Goal: Information Seeking & Learning: Learn about a topic

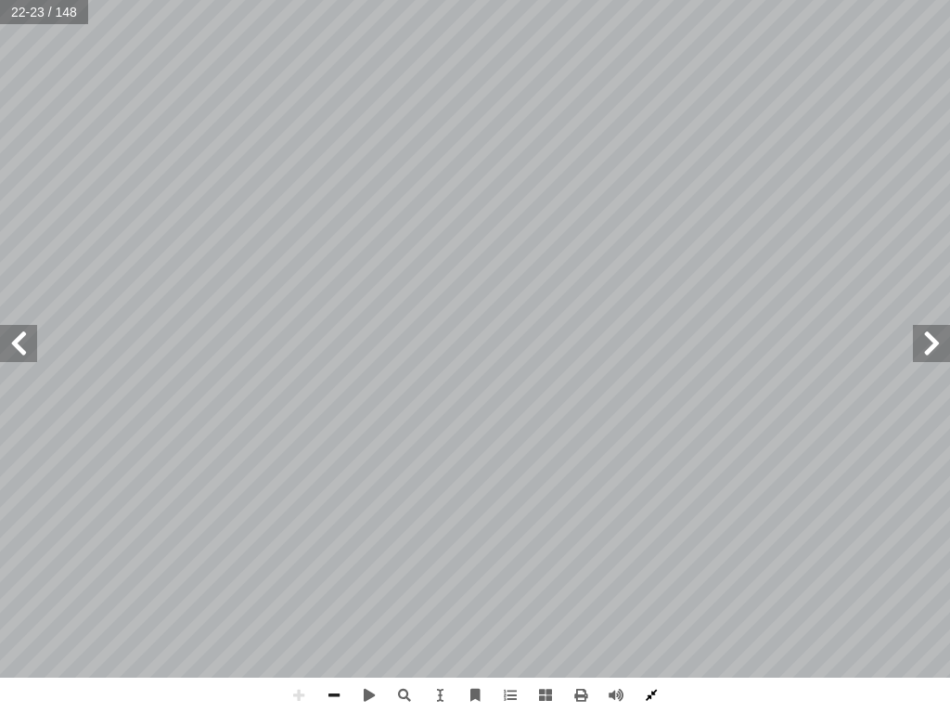
click at [656, 698] on span at bounding box center [651, 694] width 35 height 35
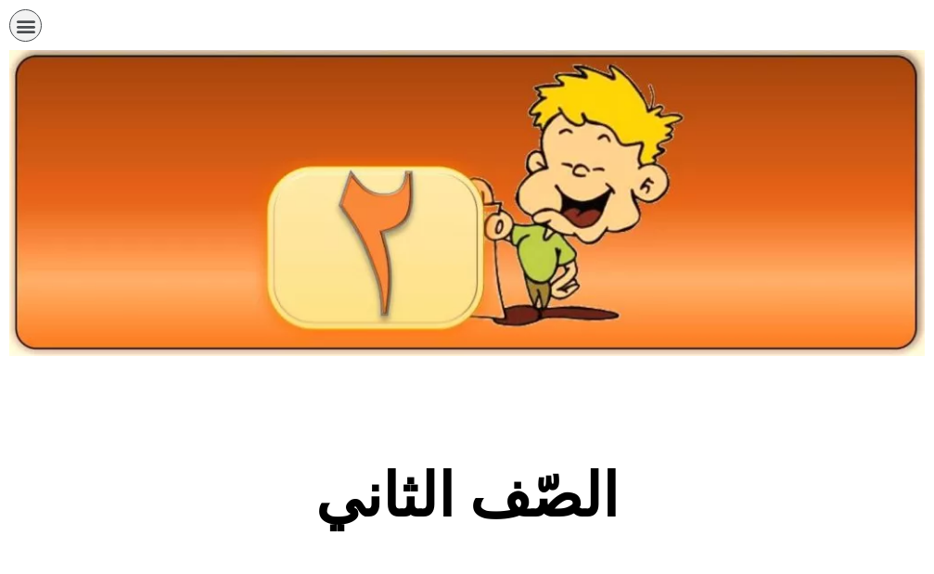
scroll to position [464, 0]
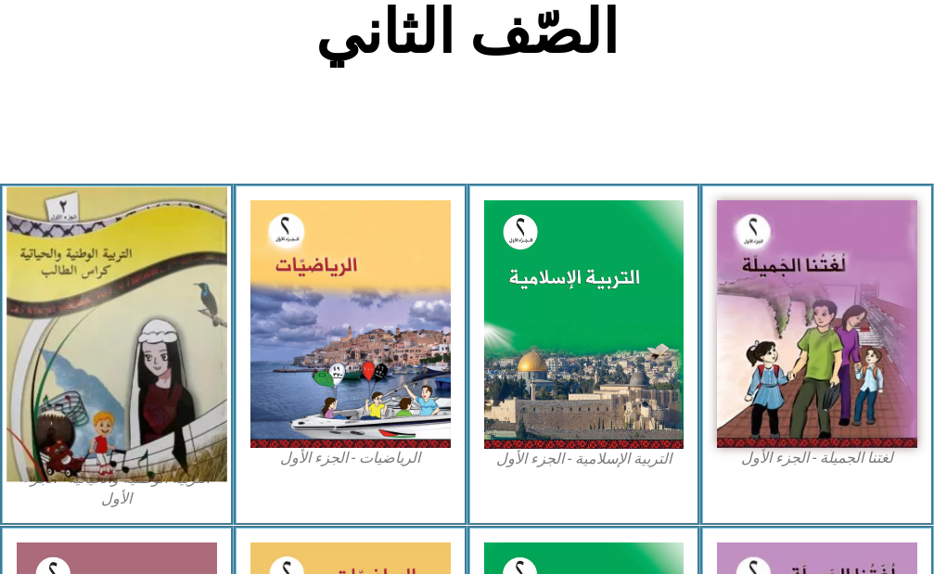
click at [102, 327] on img at bounding box center [116, 334] width 220 height 295
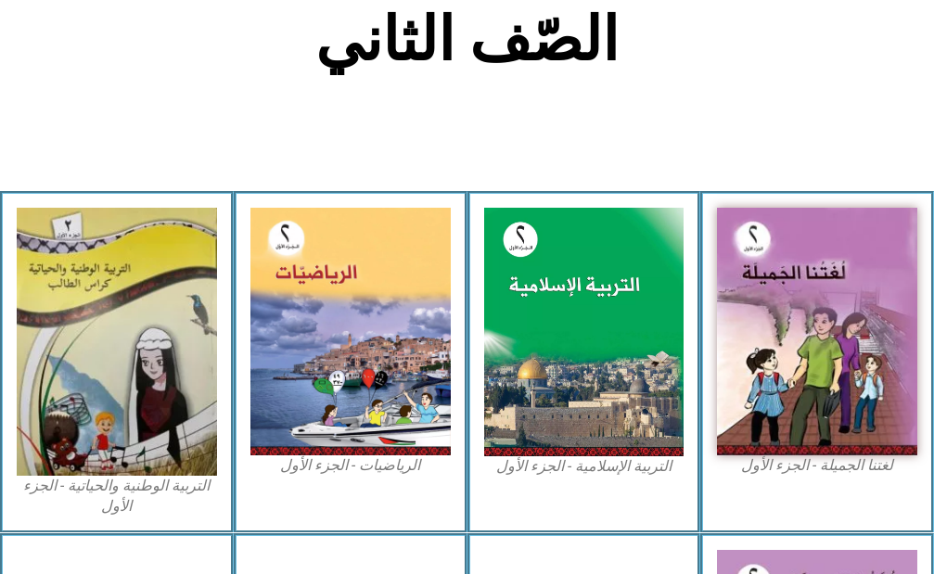
scroll to position [464, 0]
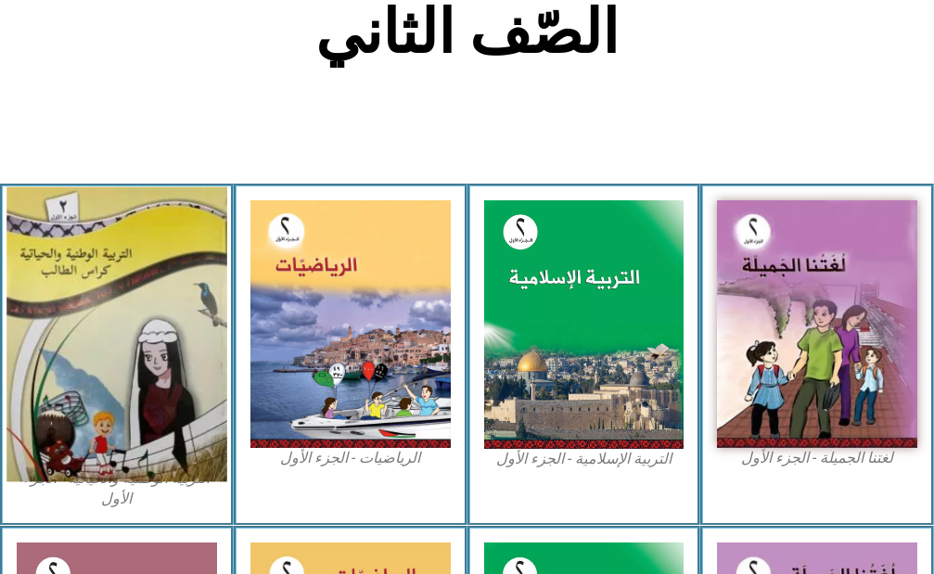
click at [98, 316] on img at bounding box center [116, 334] width 220 height 295
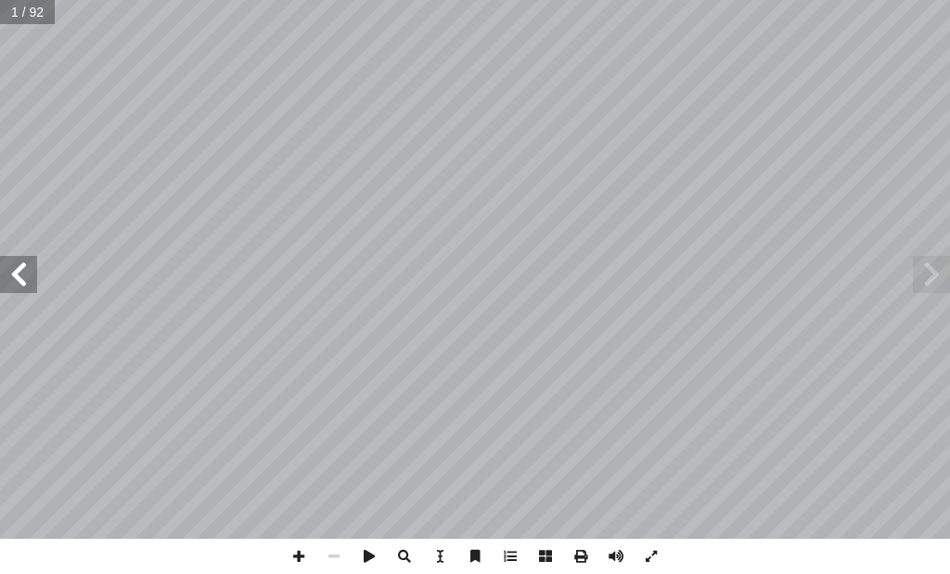
click at [35, 279] on span at bounding box center [18, 274] width 37 height 37
click at [31, 278] on span at bounding box center [18, 274] width 37 height 37
click at [648, 556] on span at bounding box center [651, 556] width 35 height 35
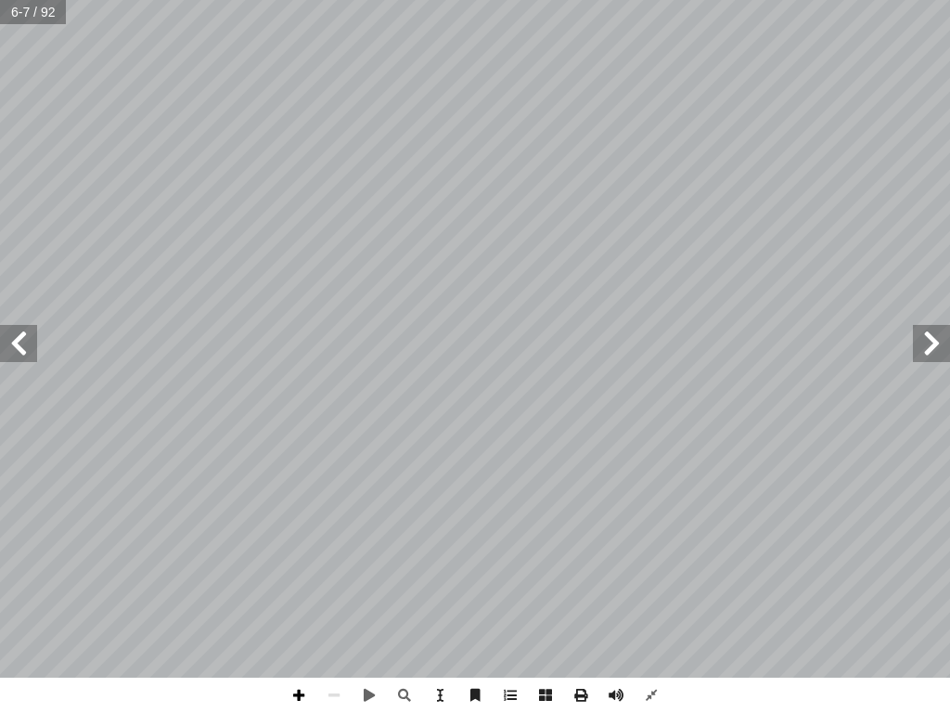
click at [302, 573] on span at bounding box center [298, 694] width 35 height 35
click at [5, 345] on span at bounding box center [18, 343] width 37 height 37
click at [296, 573] on span at bounding box center [298, 694] width 35 height 35
click at [653, 573] on span at bounding box center [651, 694] width 35 height 35
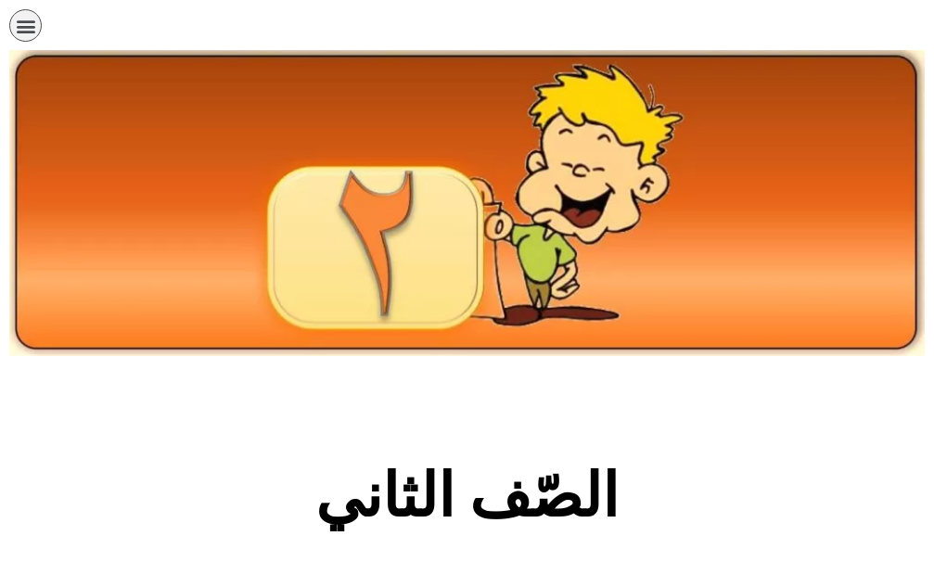
scroll to position [464, 0]
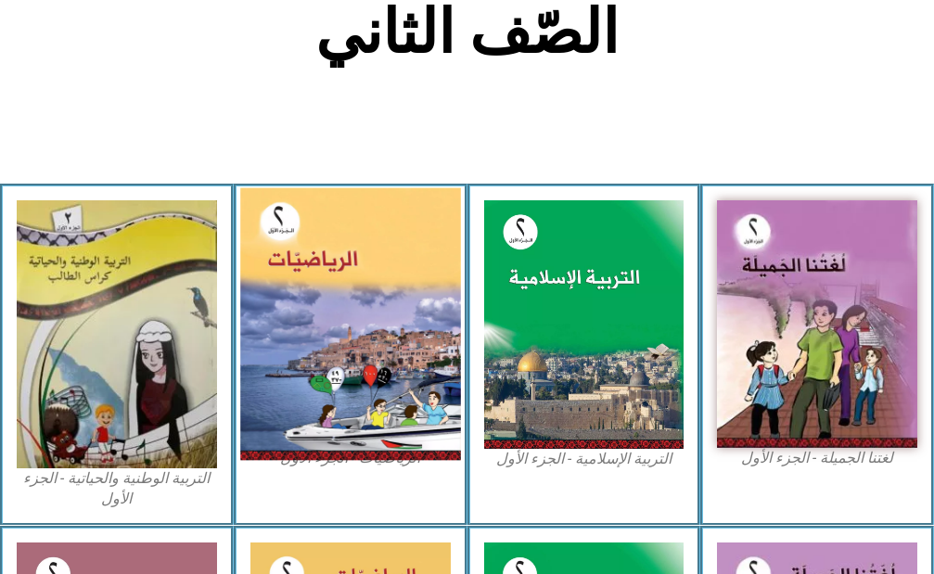
click at [377, 324] on img at bounding box center [350, 323] width 220 height 273
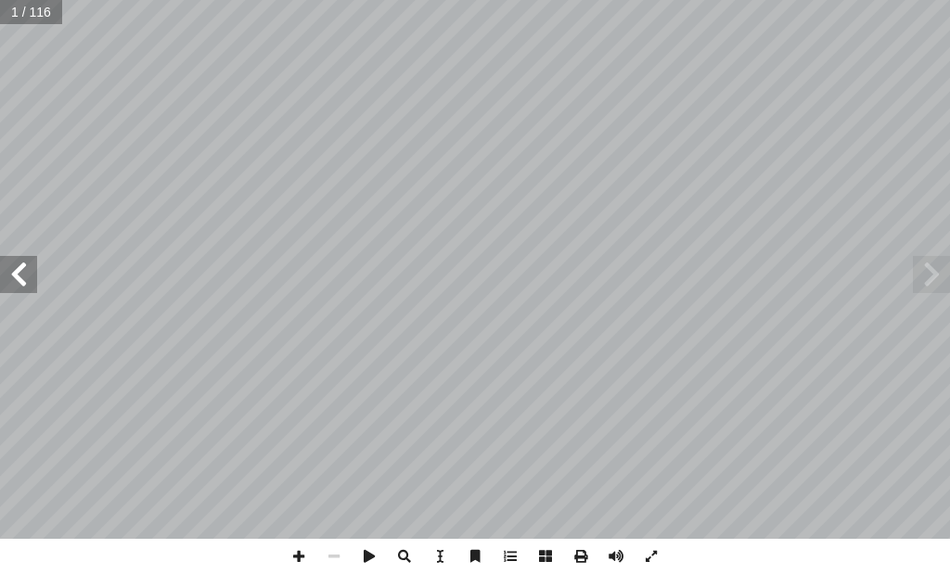
click at [27, 278] on span at bounding box center [18, 274] width 37 height 37
click at [21, 275] on span at bounding box center [18, 274] width 37 height 37
click at [17, 269] on span at bounding box center [18, 274] width 37 height 37
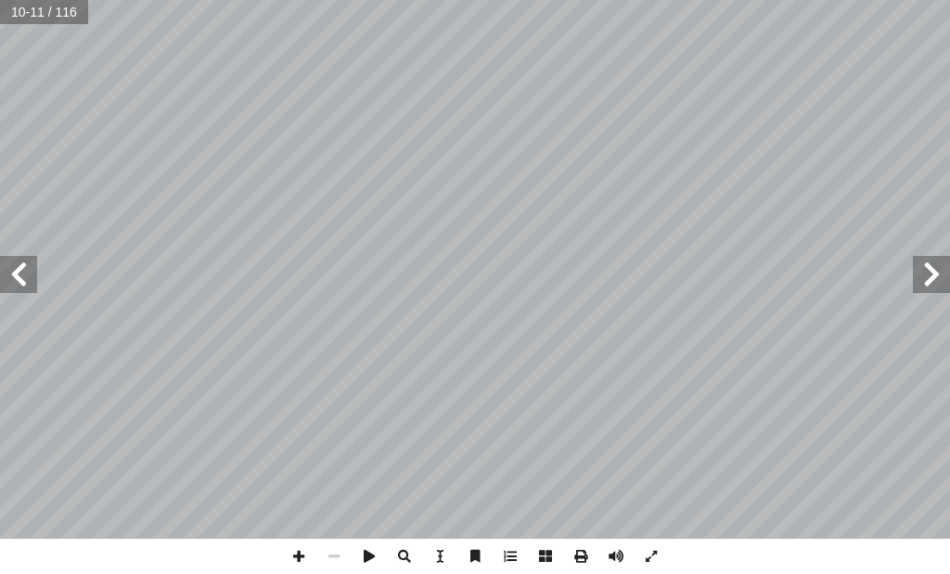
click at [17, 269] on span at bounding box center [18, 274] width 37 height 37
click at [936, 271] on span at bounding box center [931, 274] width 37 height 37
click at [15, 270] on span at bounding box center [18, 274] width 37 height 37
click at [653, 551] on span at bounding box center [651, 556] width 35 height 35
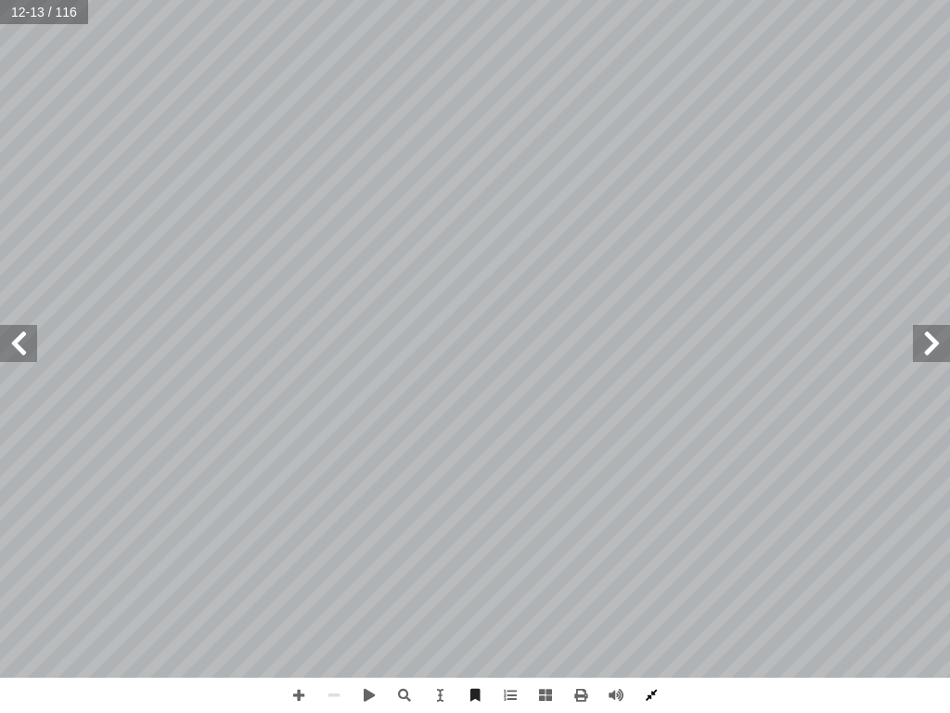
click at [655, 573] on span at bounding box center [651, 694] width 35 height 35
